Goal: Consume media (video, audio): Consume media (video, audio)

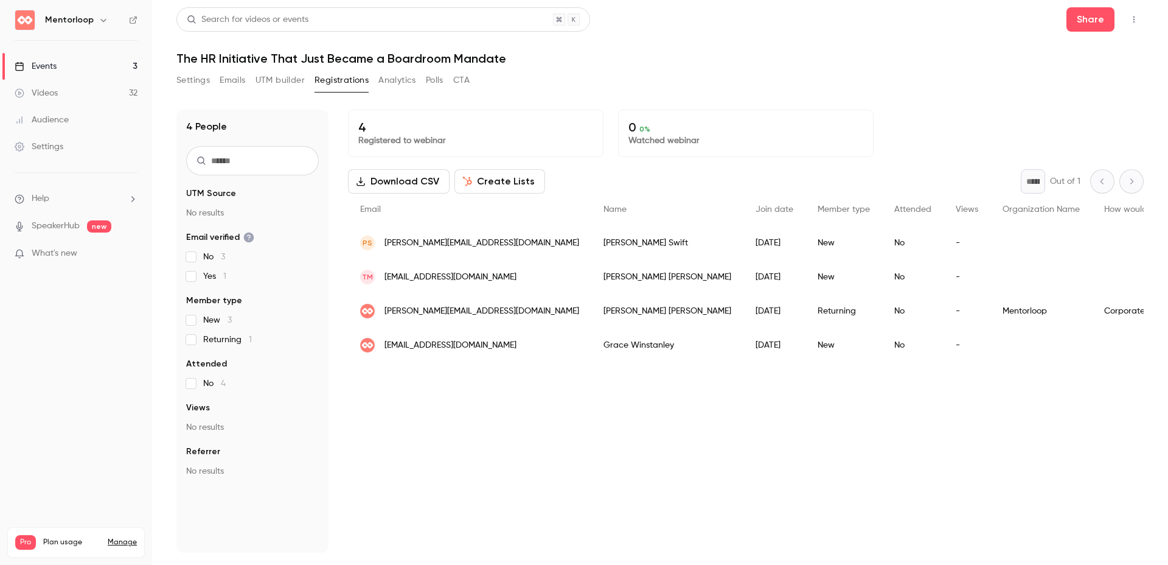
click at [58, 94] on div "Videos" at bounding box center [36, 93] width 43 height 12
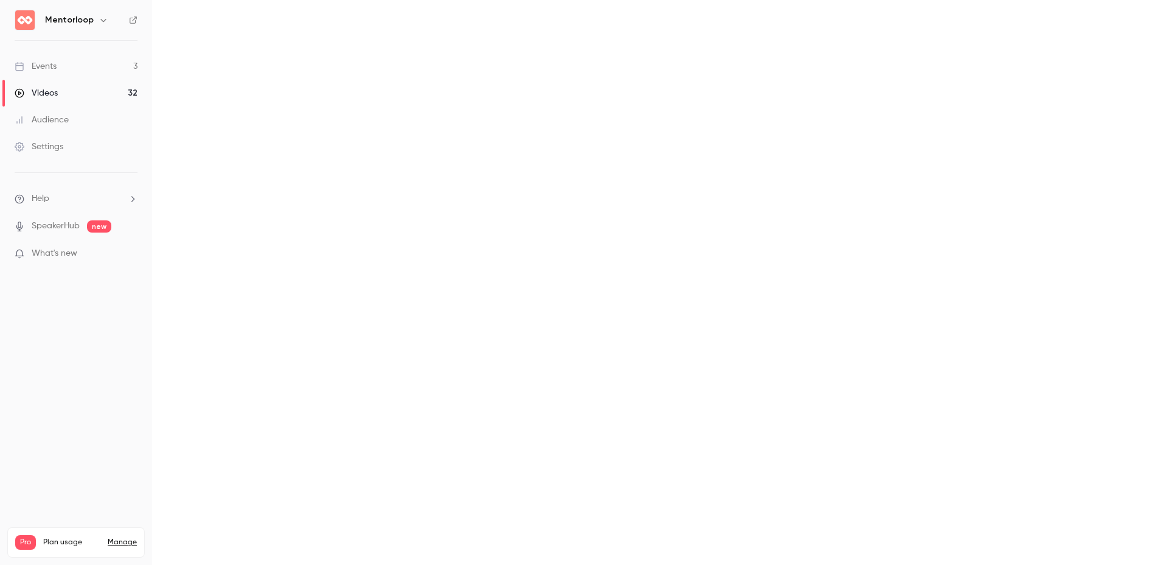
click at [1043, 18] on main "Search for videos or events New video Schedule Videos All Replays Recordings Up…" at bounding box center [660, 282] width 1016 height 565
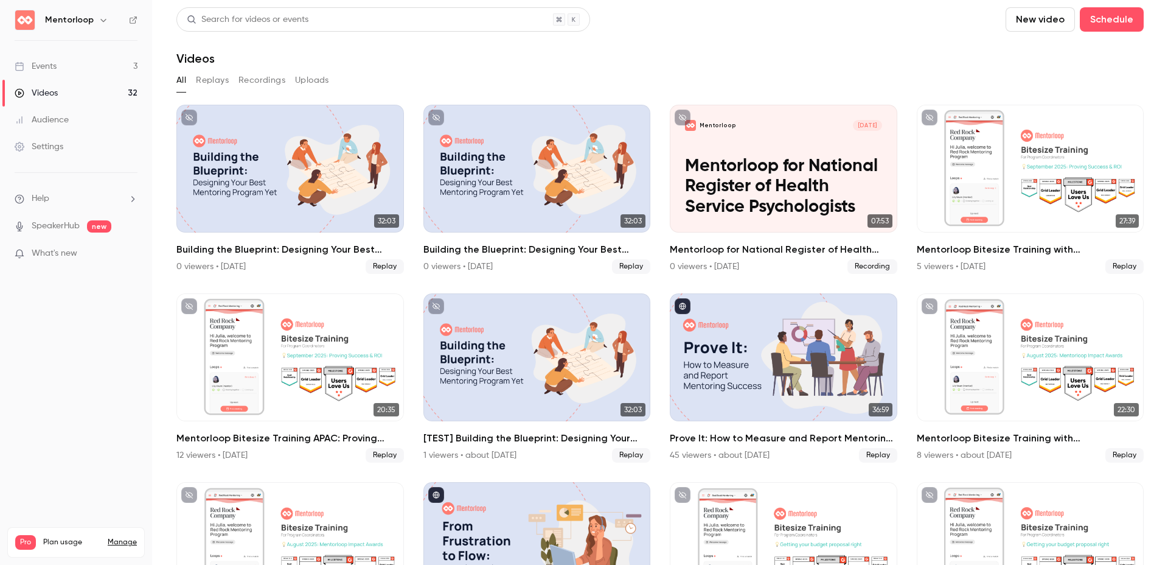
click at [1027, 18] on button "New video" at bounding box center [1040, 19] width 69 height 24
click at [1032, 81] on div "Upload" at bounding box center [1075, 84] width 92 height 12
click at [487, 39] on header "Search for videos or events New video Schedule Videos" at bounding box center [659, 36] width 967 height 58
click at [1013, 10] on button "New video" at bounding box center [1040, 19] width 69 height 24
click at [1036, 92] on li "Upload" at bounding box center [1065, 85] width 131 height 32
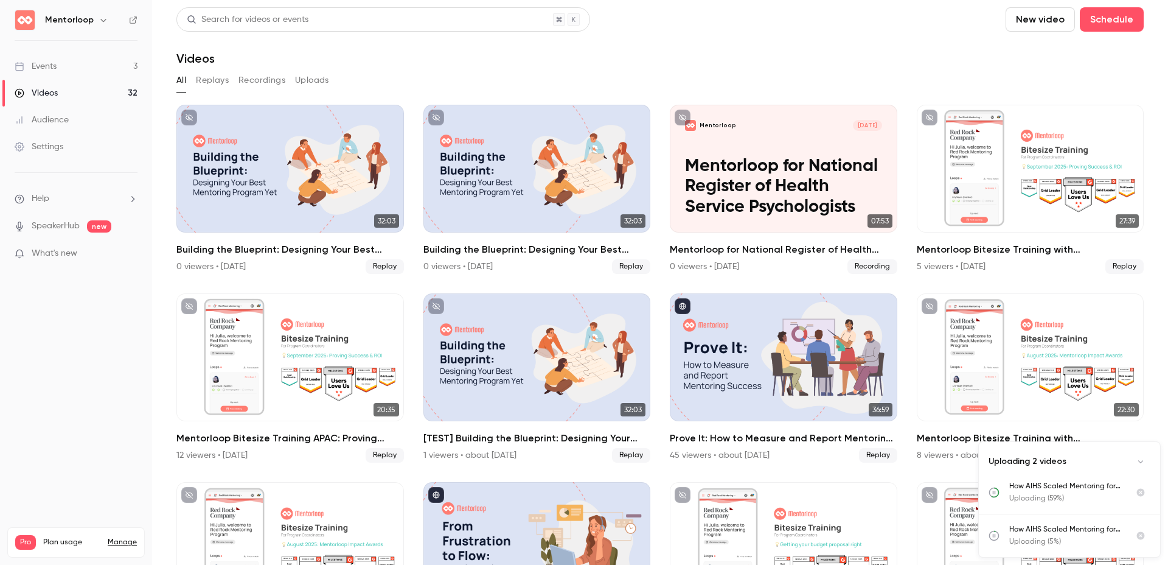
click at [291, 83] on div "All Replays Recordings Uploads" at bounding box center [659, 80] width 967 height 19
click at [325, 77] on button "Uploads" at bounding box center [312, 80] width 34 height 19
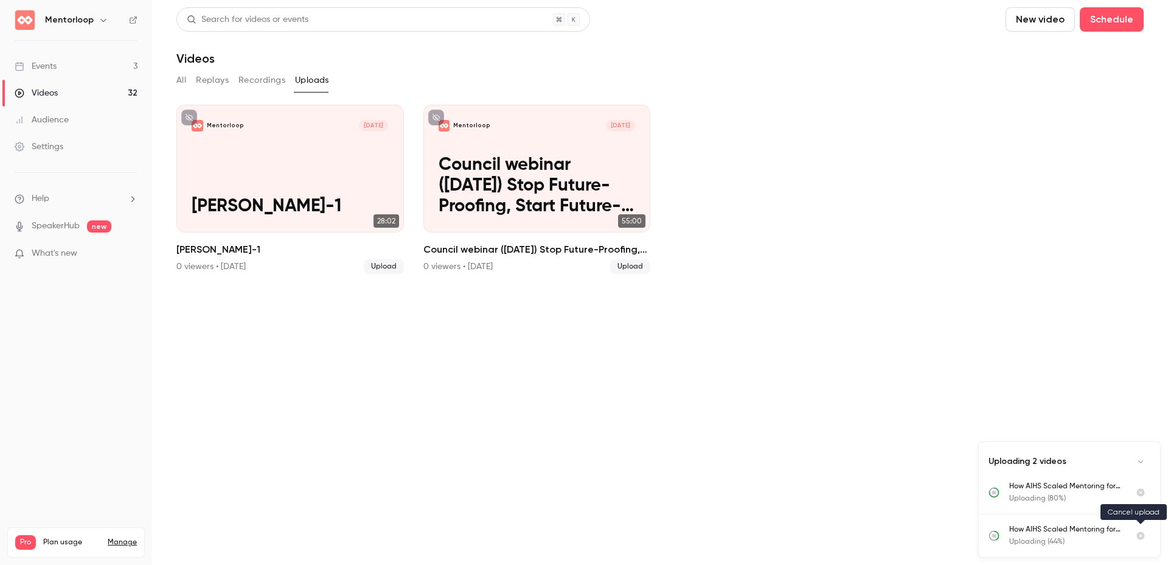
click at [1139, 535] on icon "Cancel upload" at bounding box center [1141, 536] width 8 height 8
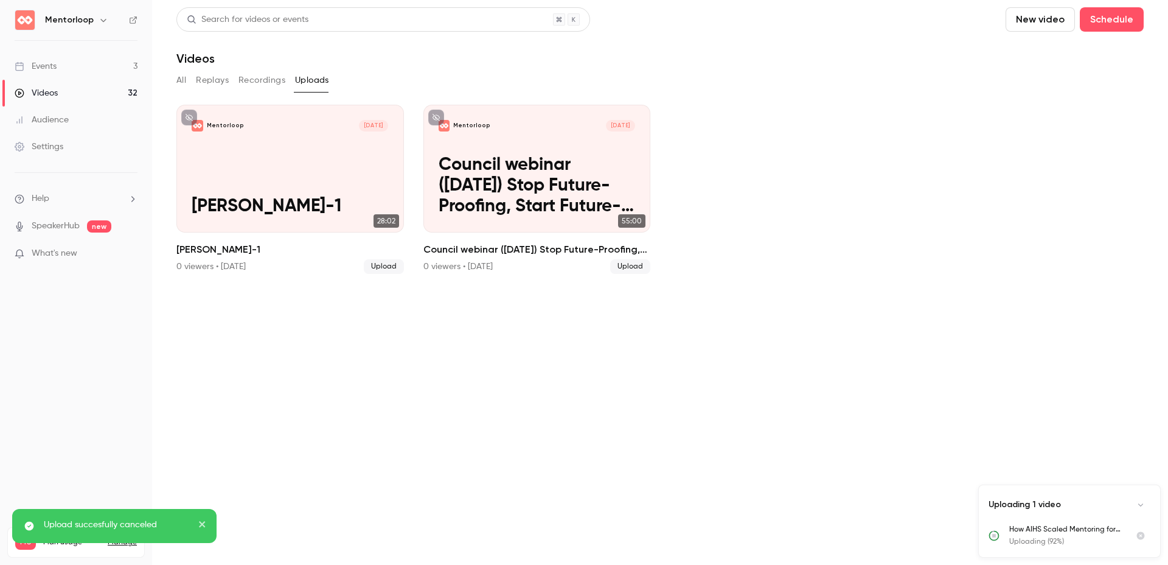
click at [894, 248] on ul "Mentorloop [DATE] [PERSON_NAME][GEOGRAPHIC_DATA]-1 28:02 [PERSON_NAME]-1 0 view…" at bounding box center [659, 189] width 967 height 169
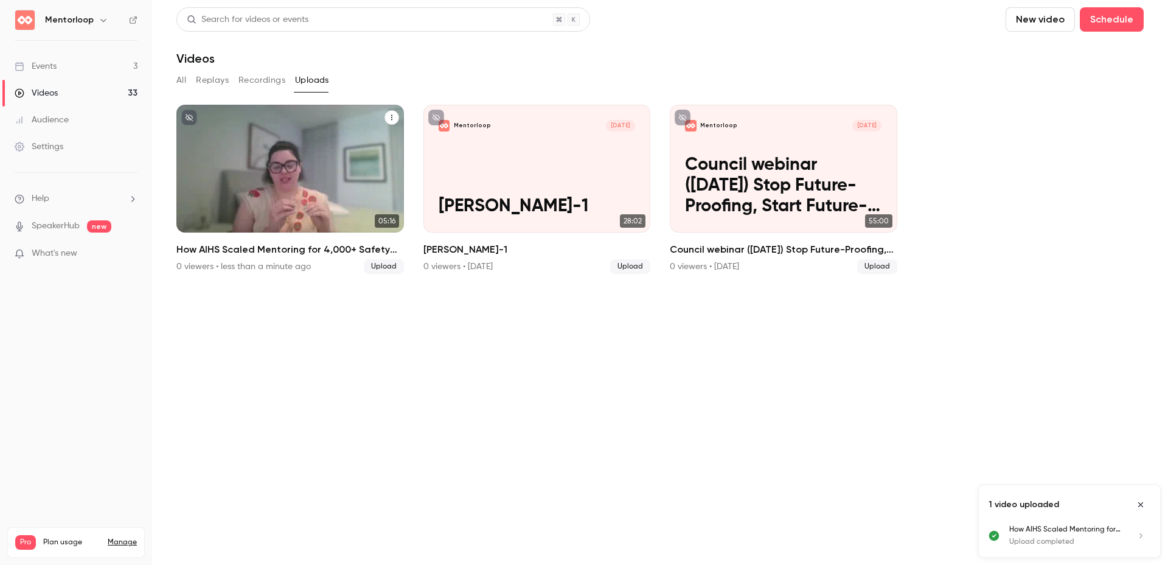
click at [278, 165] on p "How AIHS Scaled Mentoring for 4,000+ Safety Professionals _ Mentorloop Case Stu…" at bounding box center [290, 186] width 197 height 62
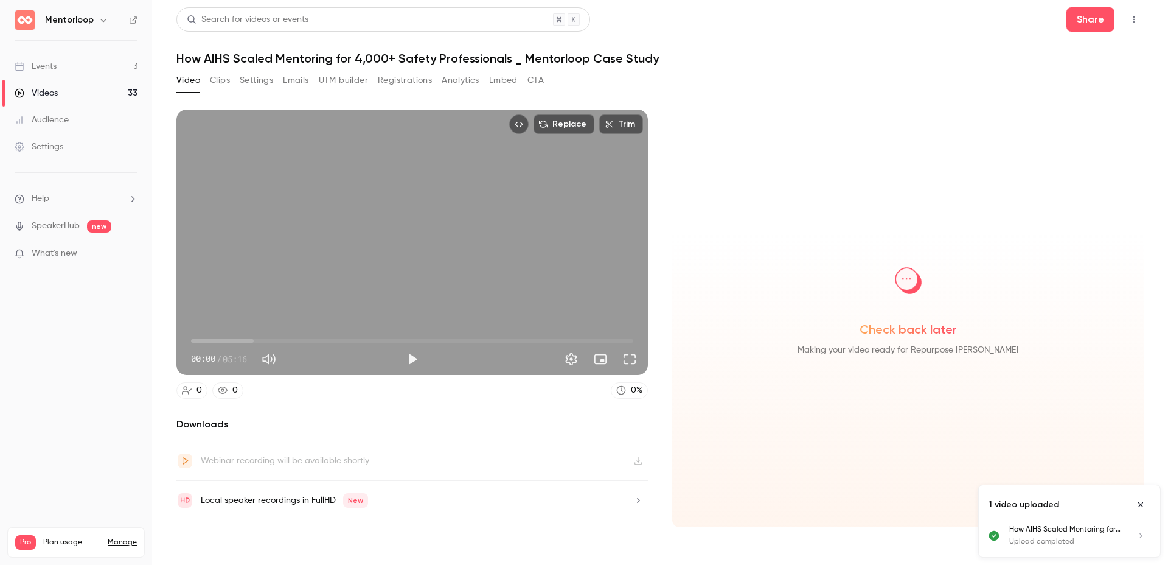
click at [227, 83] on button "Clips" at bounding box center [220, 80] width 20 height 19
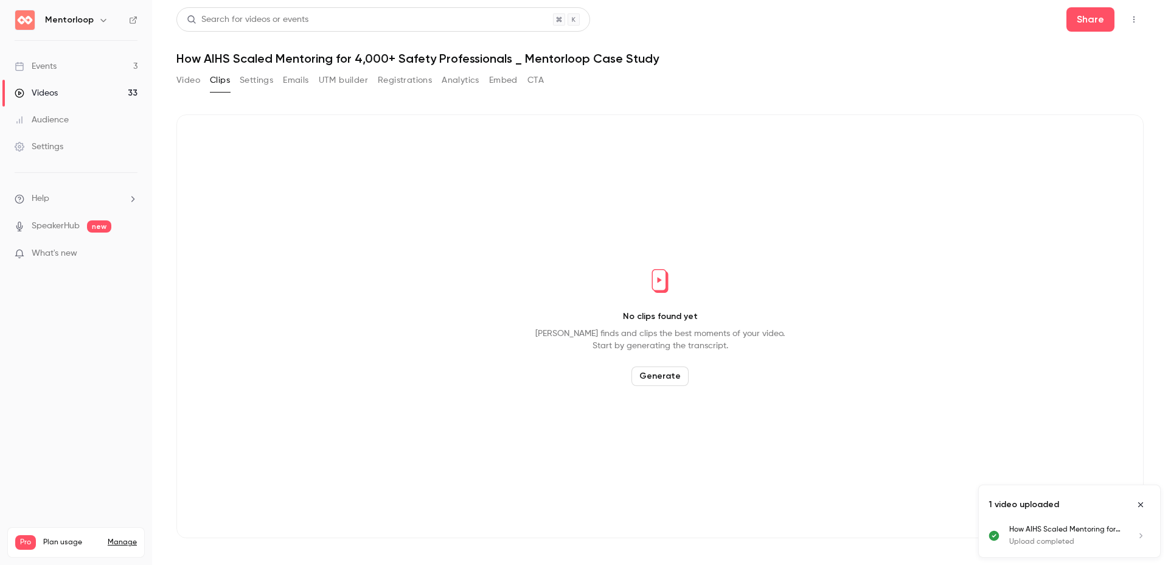
click at [658, 374] on button "Generate" at bounding box center [660, 375] width 57 height 19
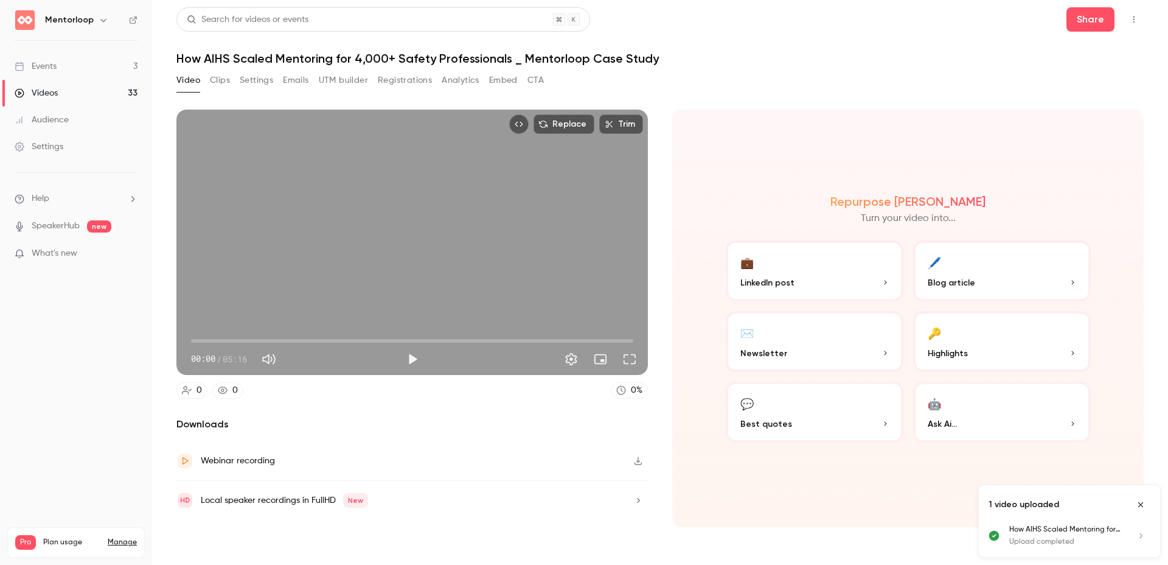
click at [222, 77] on button "Clips" at bounding box center [220, 80] width 20 height 19
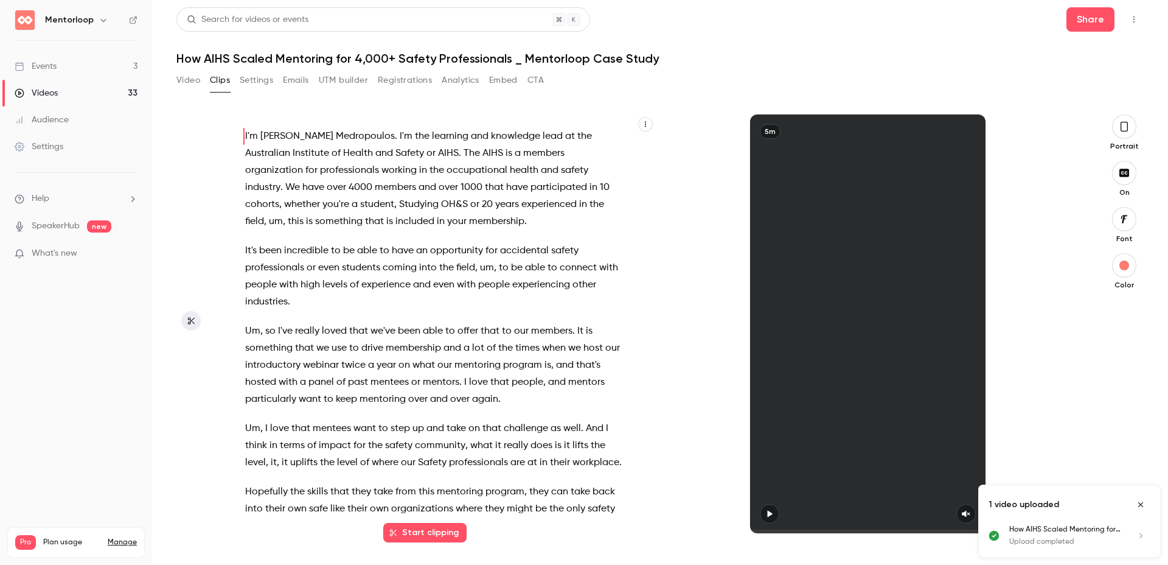
click at [1146, 506] on button "Close uploads list" at bounding box center [1140, 504] width 19 height 19
click at [435, 529] on button "Start clipping" at bounding box center [424, 532] width 83 height 19
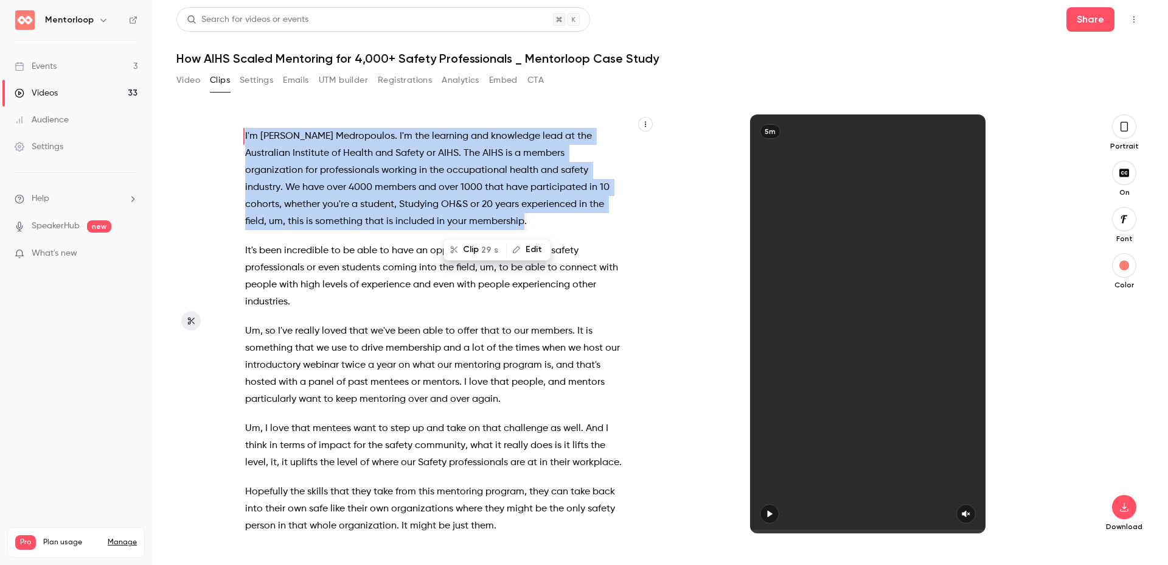
click at [184, 85] on button "Video" at bounding box center [188, 80] width 24 height 19
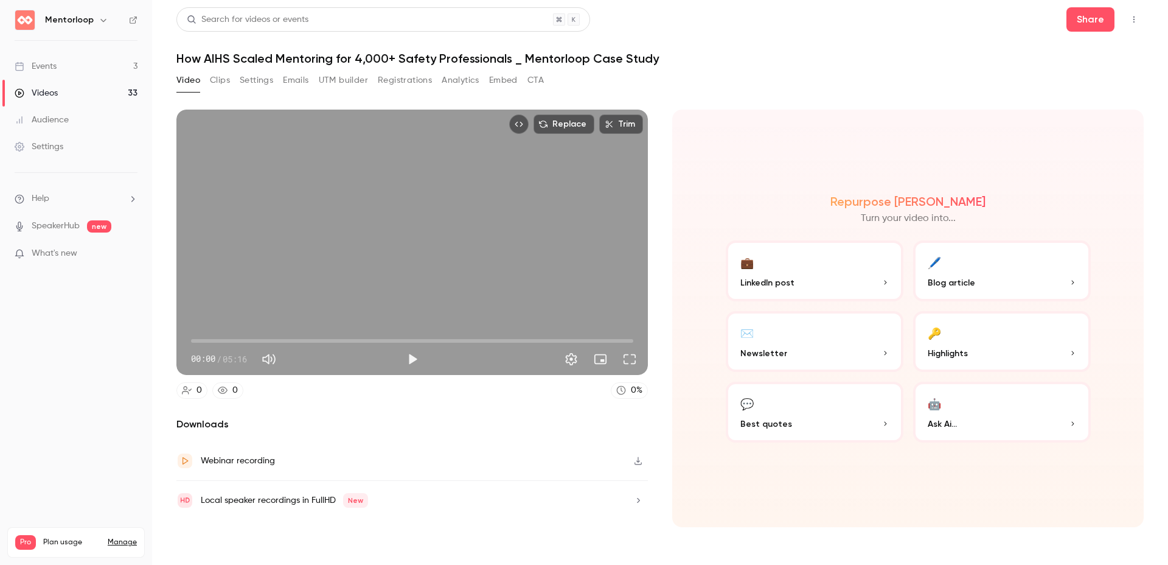
click at [220, 83] on button "Clips" at bounding box center [220, 80] width 20 height 19
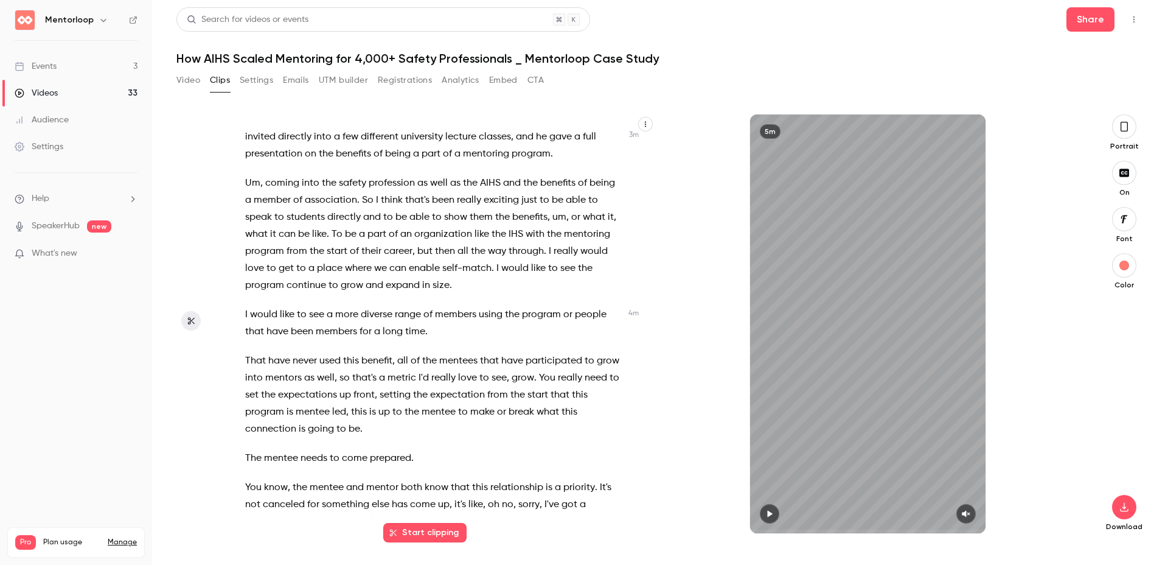
scroll to position [962, 0]
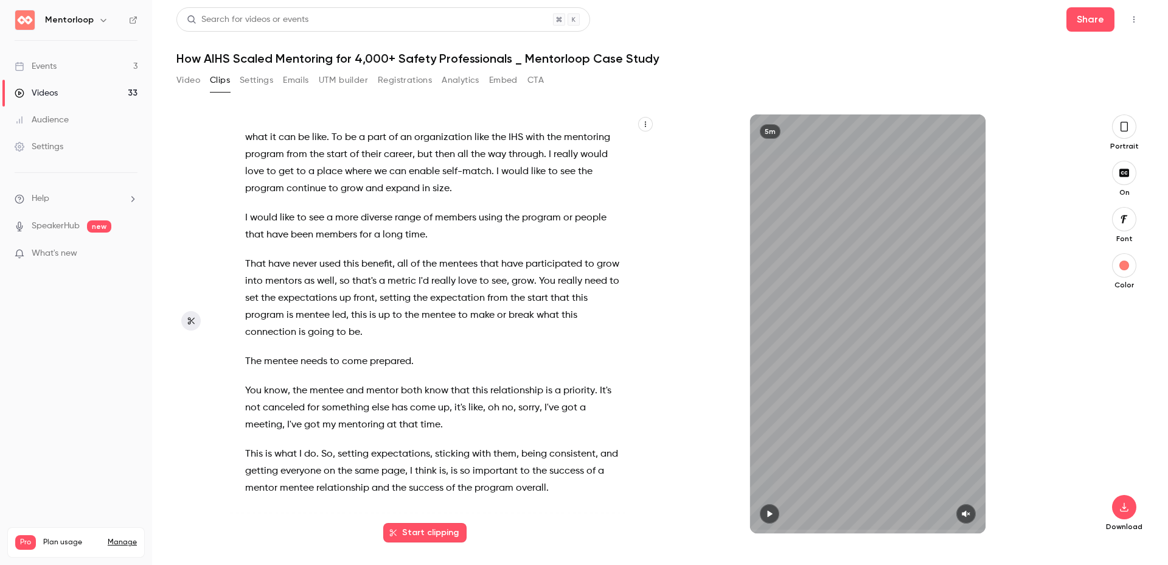
click at [176, 78] on button "Video" at bounding box center [188, 80] width 24 height 19
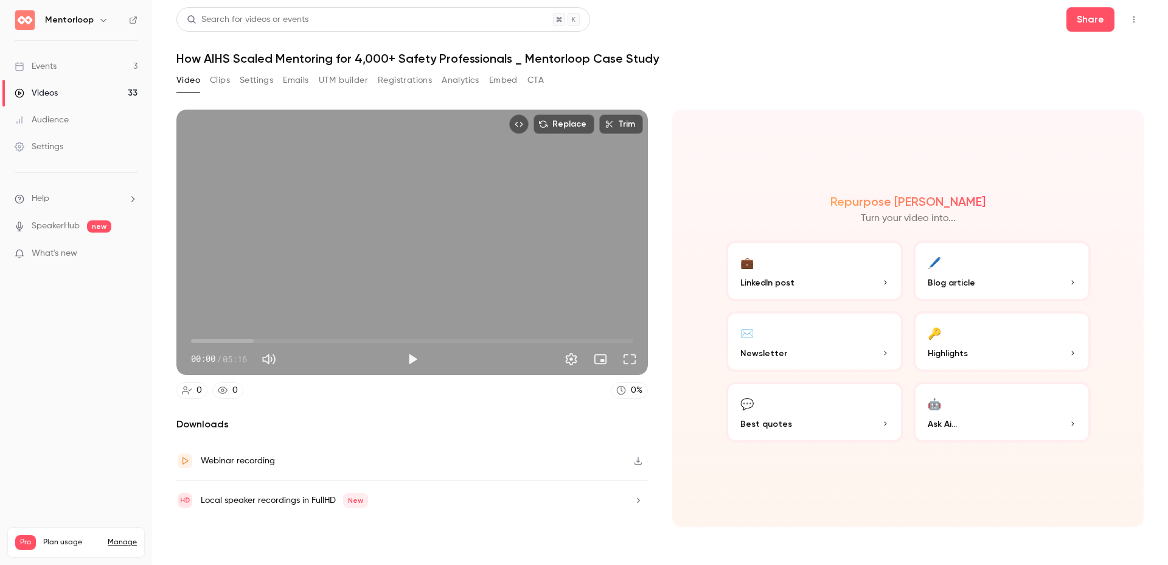
click at [793, 400] on button "💬 Best quotes" at bounding box center [815, 411] width 178 height 61
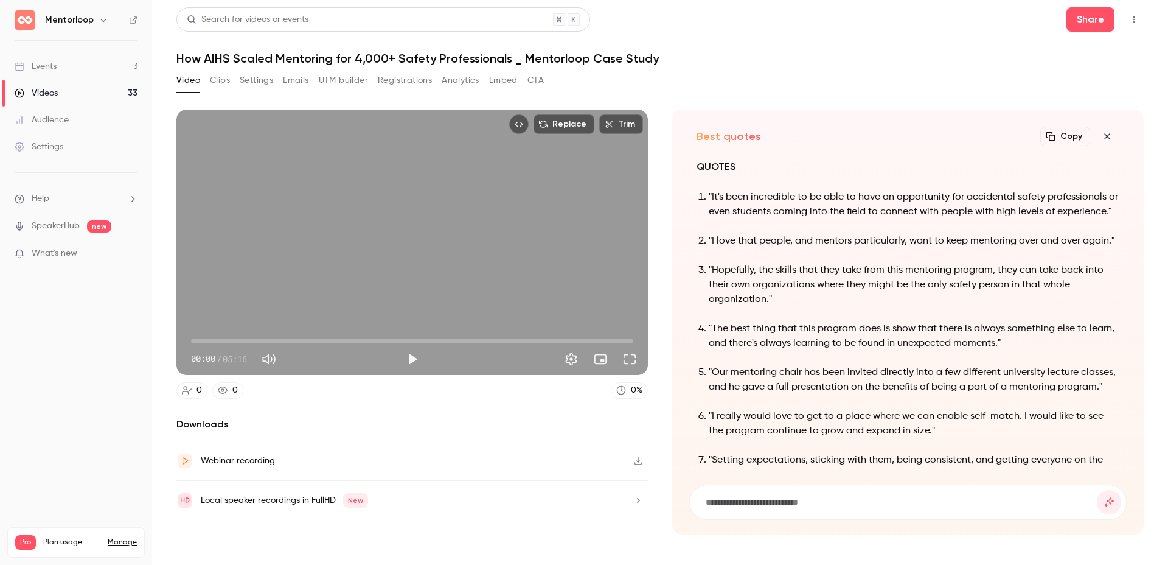
scroll to position [-85, 0]
drag, startPoint x: 215, startPoint y: 78, endPoint x: 404, endPoint y: 107, distance: 190.9
click at [215, 78] on button "Clips" at bounding box center [220, 80] width 20 height 19
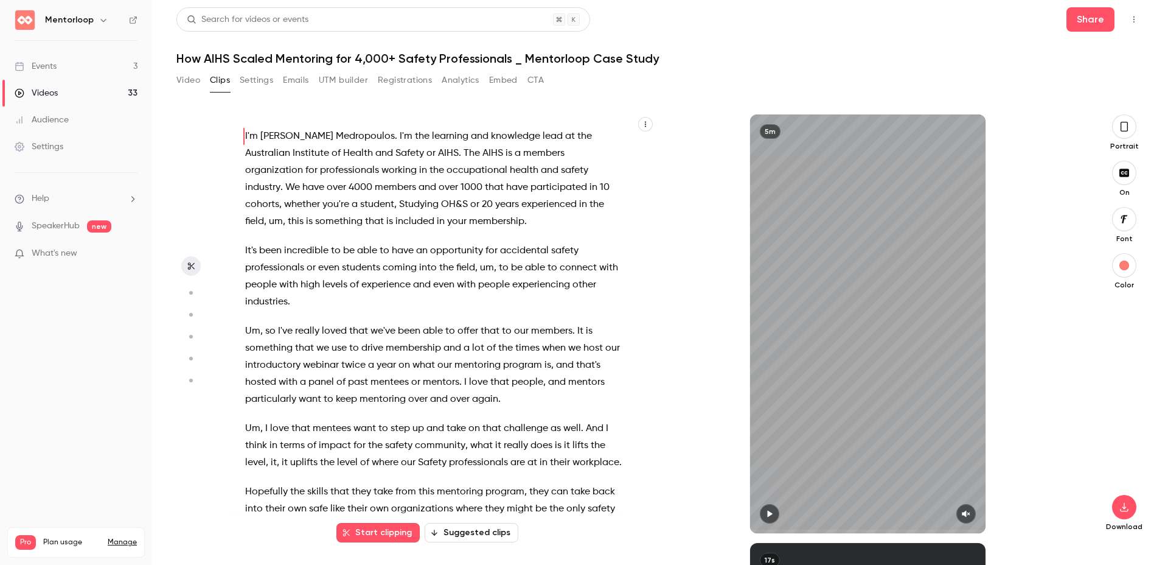
click at [459, 527] on button "Suggested clips" at bounding box center [472, 532] width 94 height 19
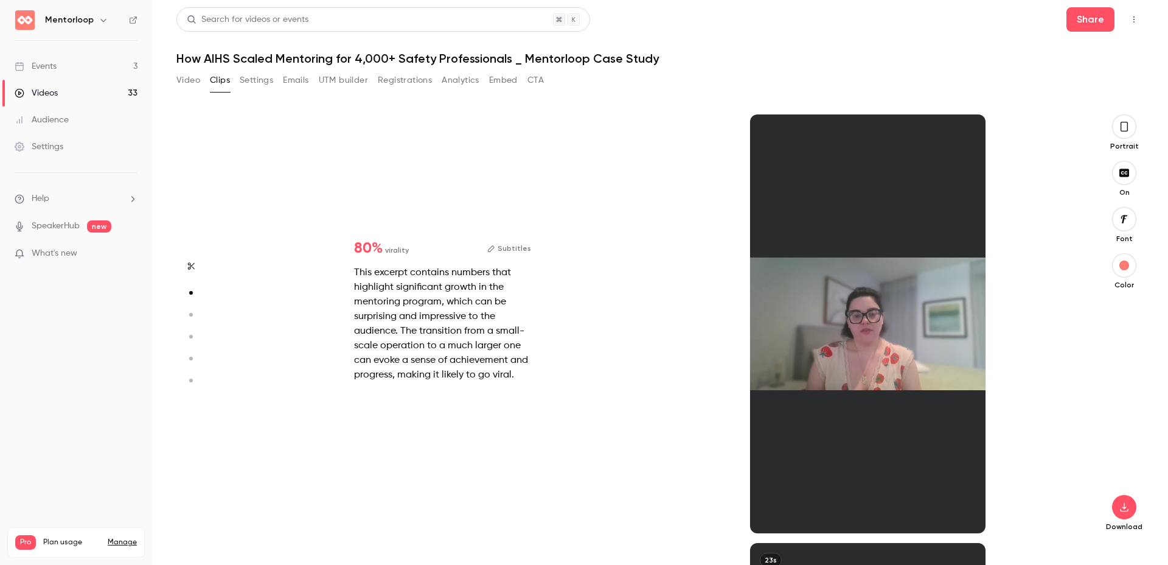
scroll to position [428, 0]
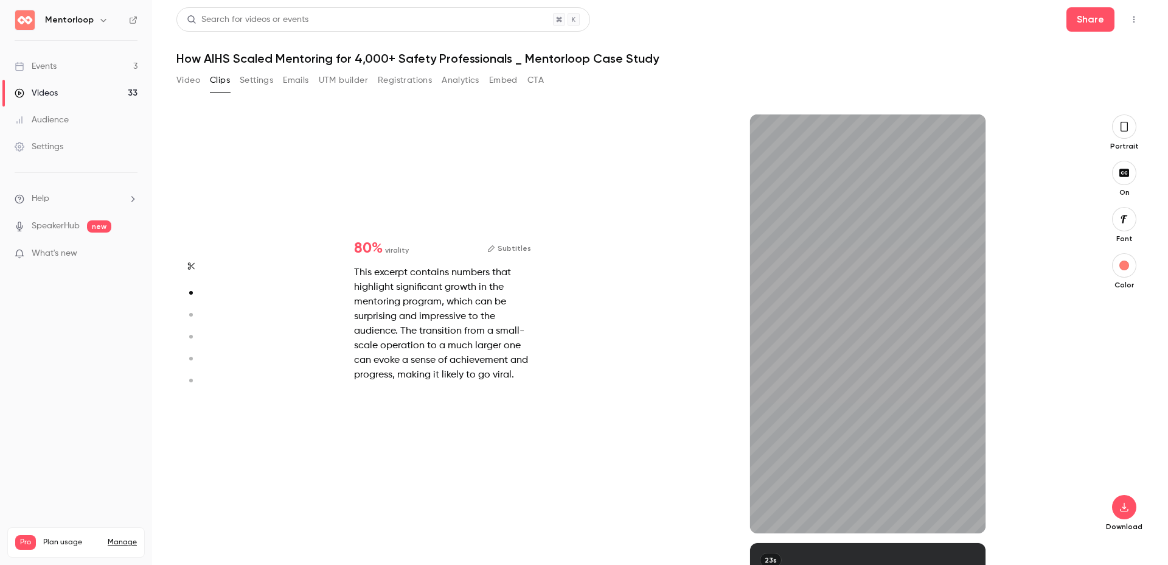
type input "*"
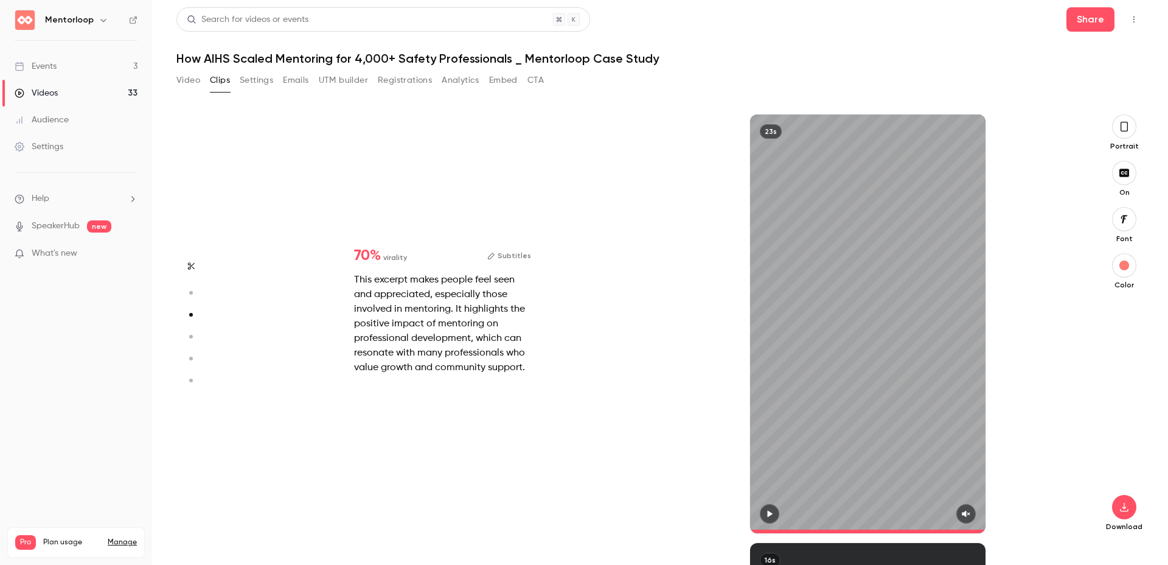
click at [1126, 128] on icon "button" at bounding box center [1124, 126] width 10 height 13
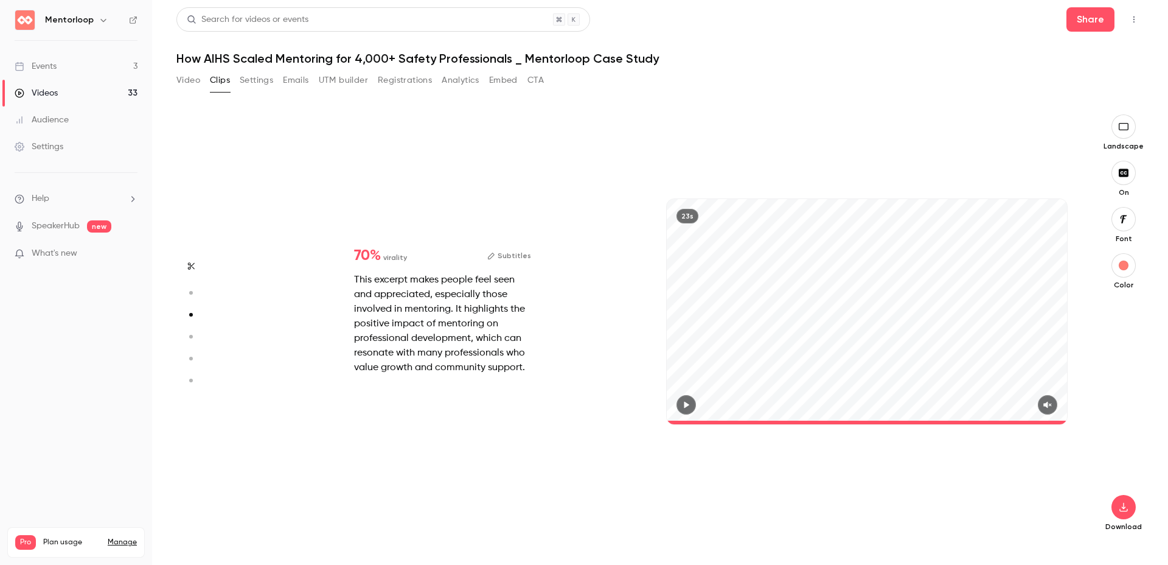
click at [1125, 128] on icon "button" at bounding box center [1123, 127] width 13 height 10
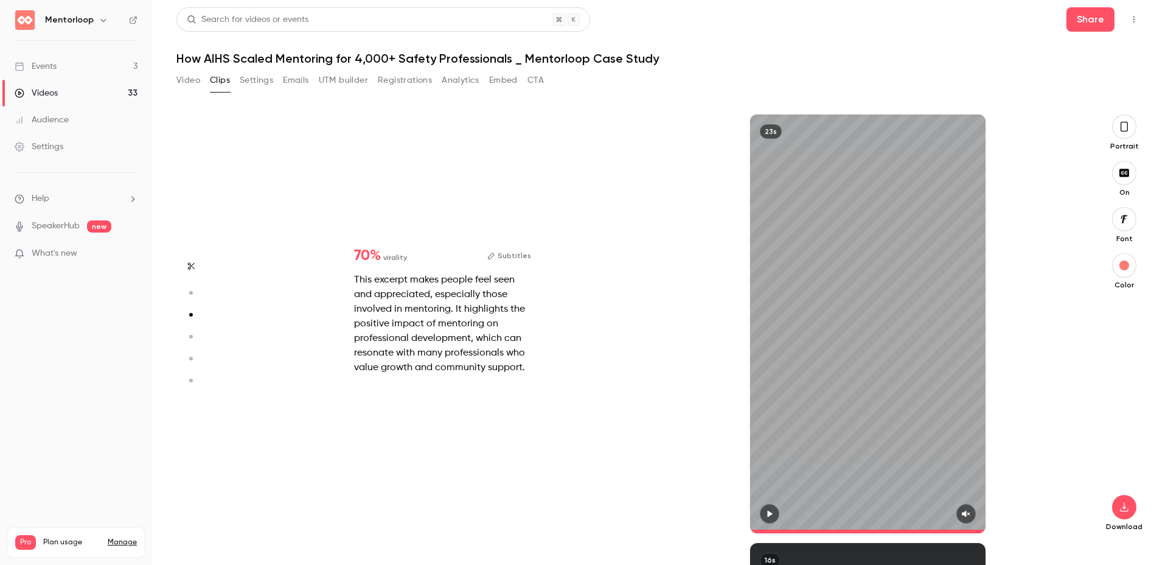
click at [1125, 128] on icon "button" at bounding box center [1124, 126] width 10 height 13
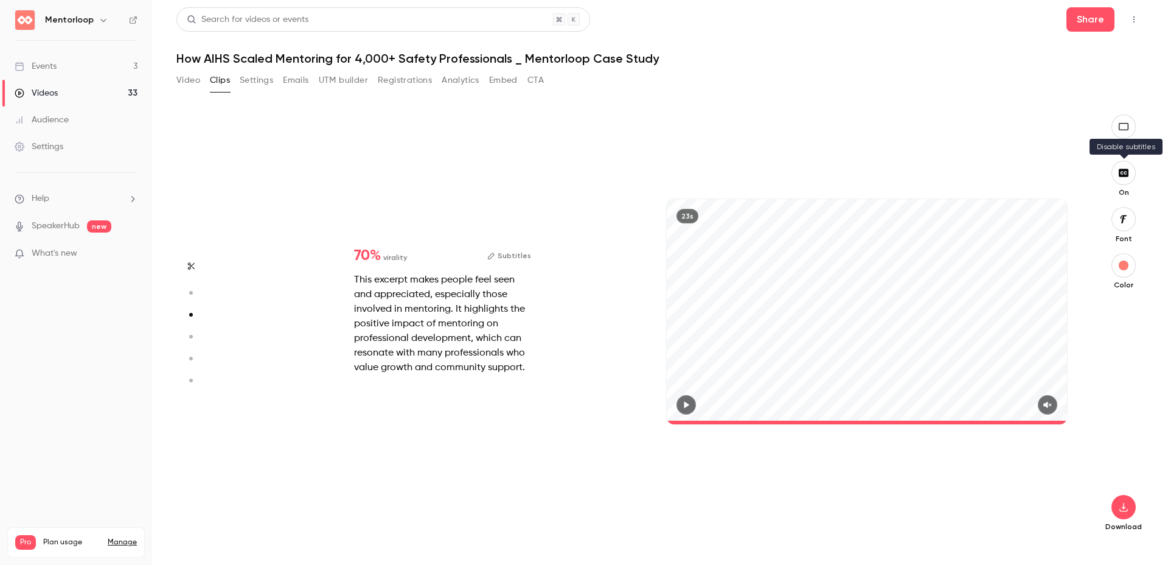
click at [1129, 174] on icon "button" at bounding box center [1123, 173] width 13 height 10
click at [1124, 503] on icon "button" at bounding box center [1123, 507] width 15 height 10
click at [1008, 490] on span "High quality requires longer processing" at bounding box center [1032, 496] width 139 height 12
type input "****"
